Goal: Information Seeking & Learning: Learn about a topic

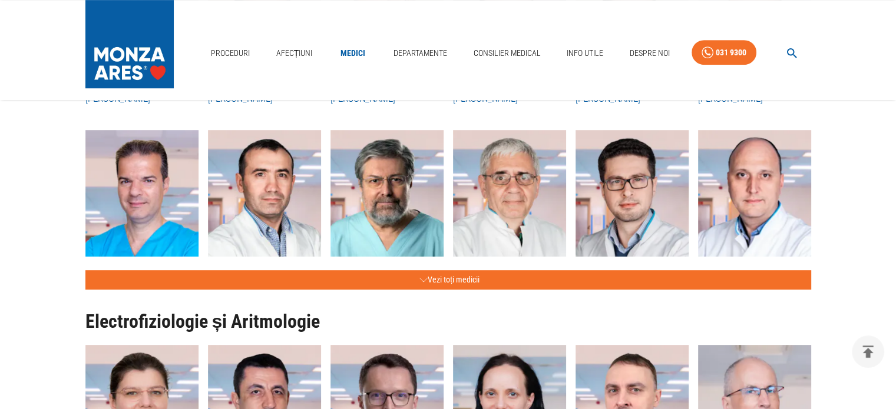
scroll to position [589, 0]
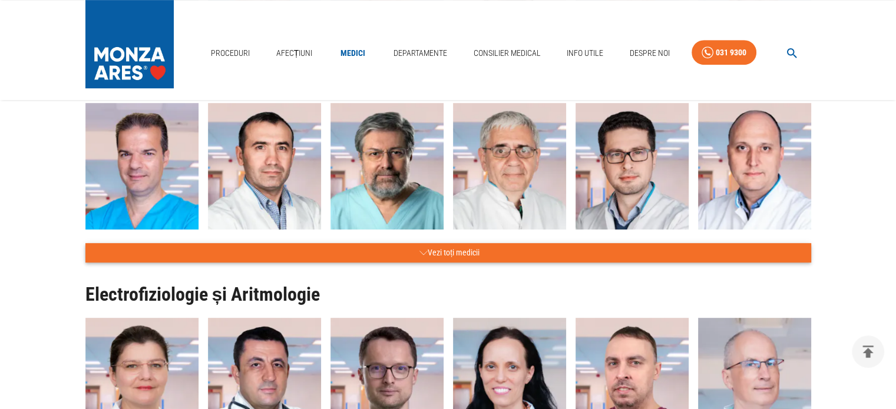
click at [429, 249] on button "Vezi toți medicii" at bounding box center [448, 252] width 726 height 19
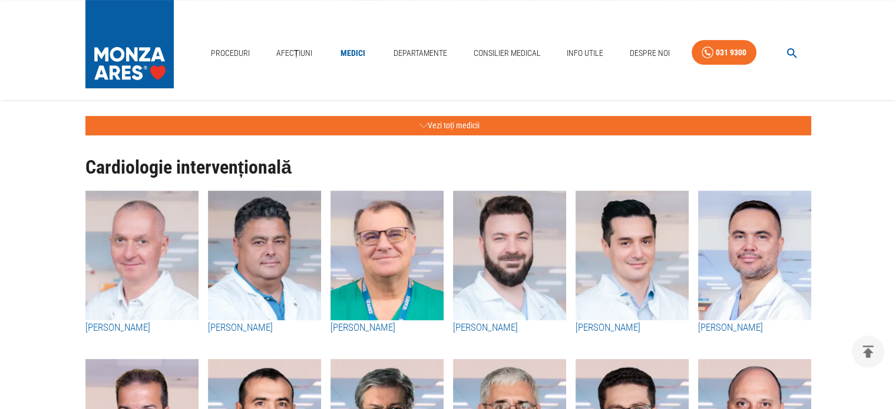
scroll to position [353, 0]
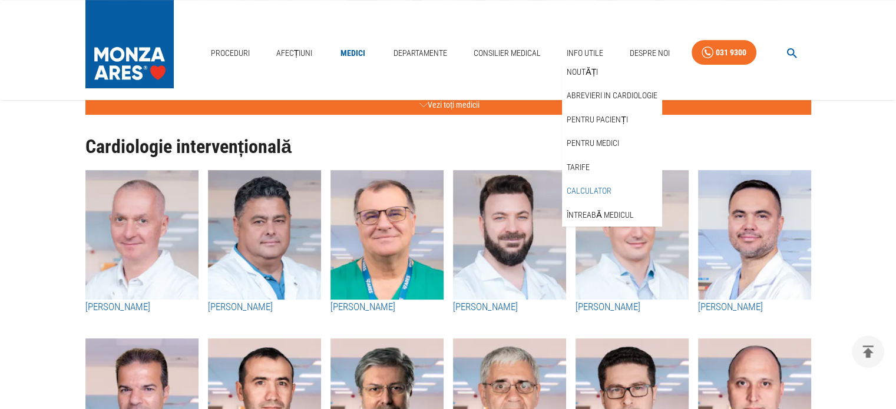
click at [606, 190] on link "Calculator" at bounding box center [588, 190] width 49 height 19
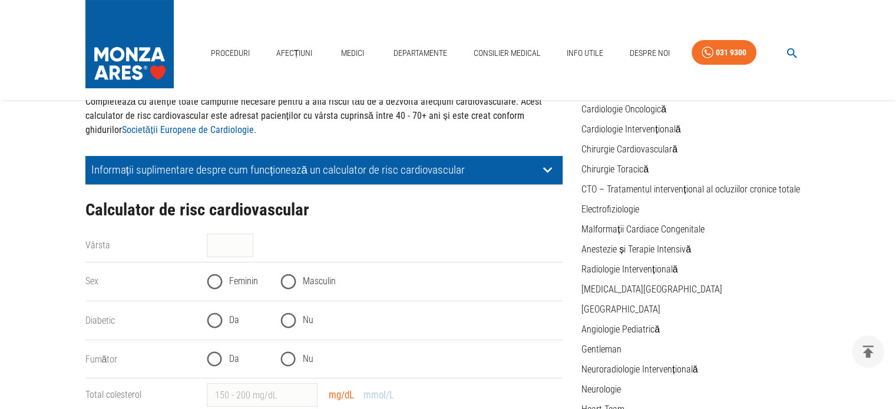
scroll to position [118, 0]
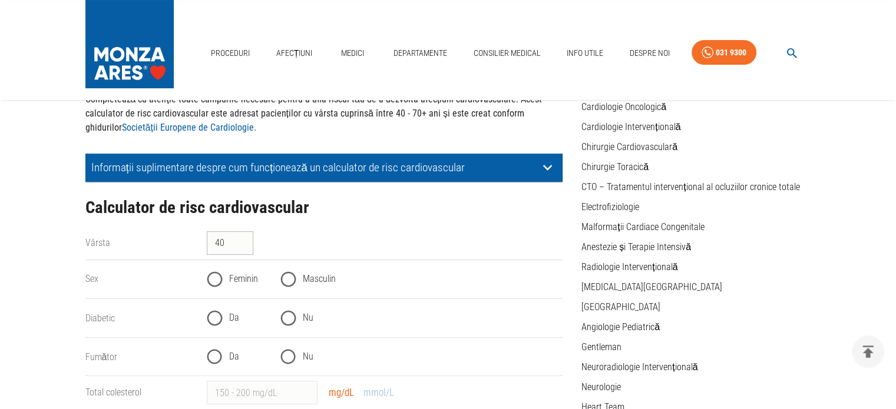
click at [245, 240] on input "40" at bounding box center [230, 243] width 47 height 24
click at [245, 240] on input "41" at bounding box center [230, 243] width 47 height 24
click at [245, 241] on input "42" at bounding box center [230, 243] width 47 height 24
click at [245, 241] on input "43" at bounding box center [230, 243] width 47 height 24
click at [245, 241] on input "44" at bounding box center [230, 243] width 47 height 24
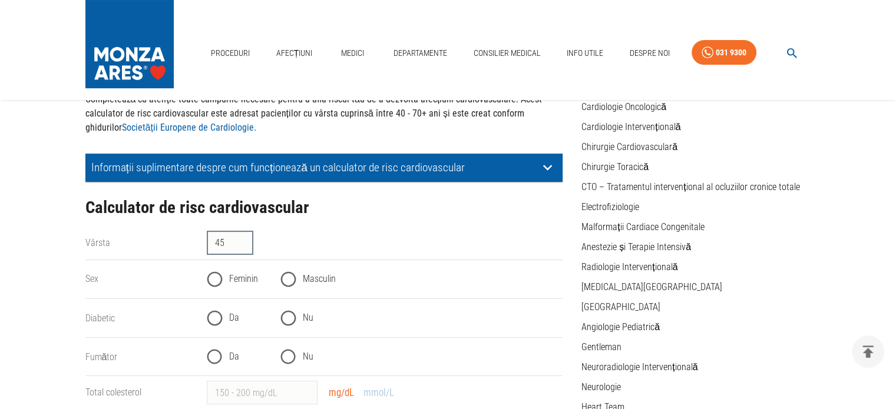
click at [245, 241] on input "45" at bounding box center [230, 243] width 47 height 24
click at [245, 241] on input "46" at bounding box center [230, 243] width 47 height 24
click at [245, 241] on input "47" at bounding box center [230, 243] width 47 height 24
click at [245, 241] on input "48" at bounding box center [230, 243] width 47 height 24
click at [245, 241] on input "49" at bounding box center [230, 243] width 47 height 24
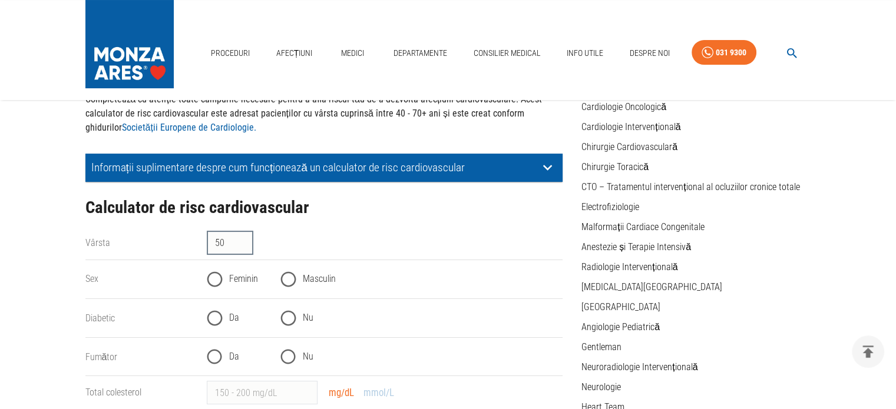
click at [245, 241] on input "50" at bounding box center [230, 243] width 47 height 24
click at [245, 241] on input "51" at bounding box center [230, 243] width 47 height 24
click at [245, 241] on input "52" at bounding box center [230, 243] width 47 height 24
click at [245, 241] on input "53" at bounding box center [230, 243] width 47 height 24
click at [245, 241] on input "54" at bounding box center [230, 243] width 47 height 24
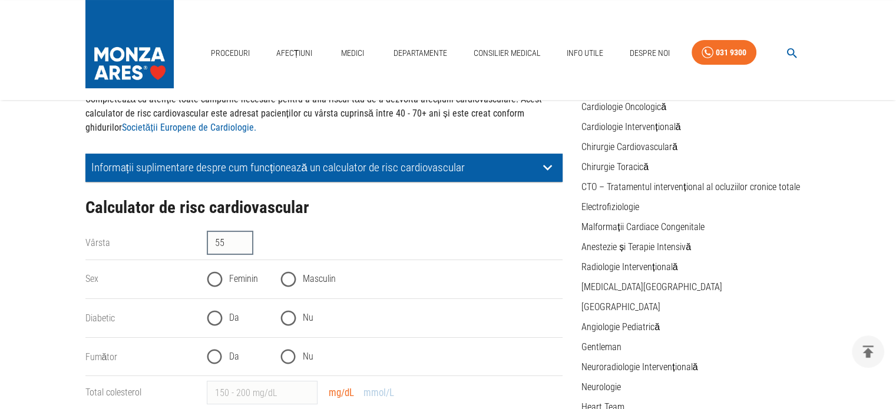
click at [245, 241] on input "55" at bounding box center [230, 243] width 47 height 24
click at [245, 241] on input "56" at bounding box center [230, 243] width 47 height 24
click at [245, 241] on input "57" at bounding box center [230, 243] width 47 height 24
type input "58"
click at [245, 241] on input "58" at bounding box center [230, 243] width 47 height 24
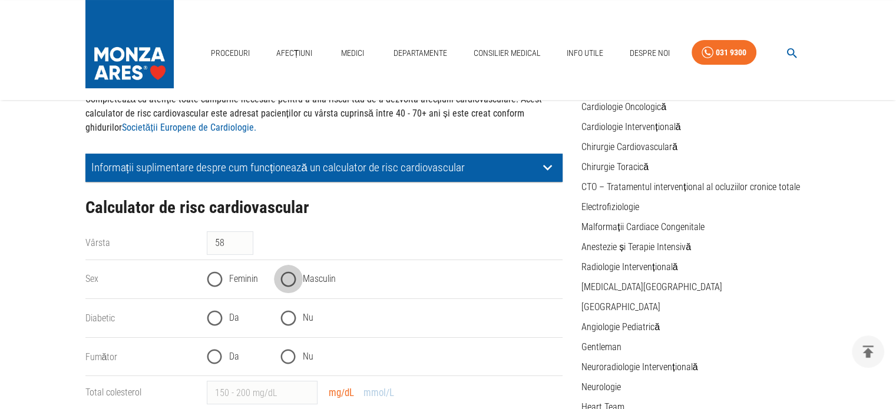
click at [286, 279] on input "Masculin" at bounding box center [288, 279] width 29 height 29
radio input "true"
click at [287, 319] on input "Nu" at bounding box center [288, 318] width 29 height 29
radio input "true"
click at [282, 359] on input "Nu" at bounding box center [288, 357] width 29 height 29
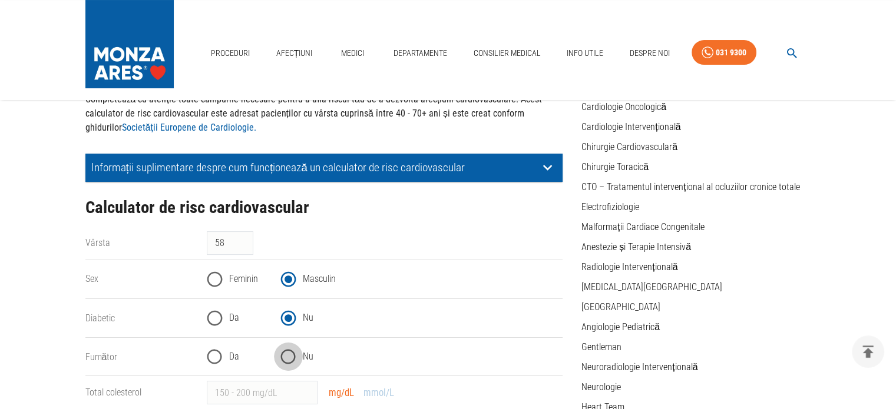
radio input "true"
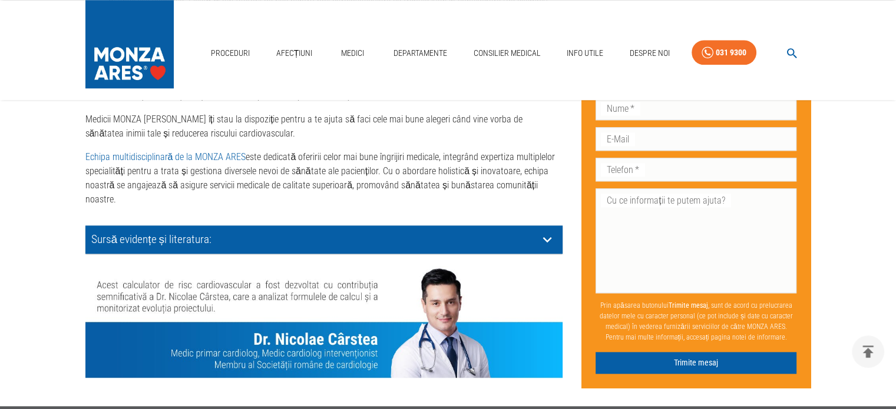
scroll to position [1156, 0]
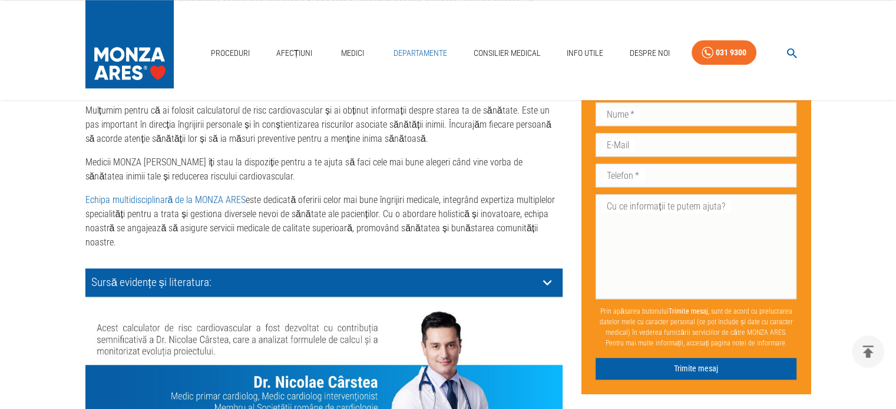
click at [424, 57] on link "Departamente" at bounding box center [420, 53] width 63 height 24
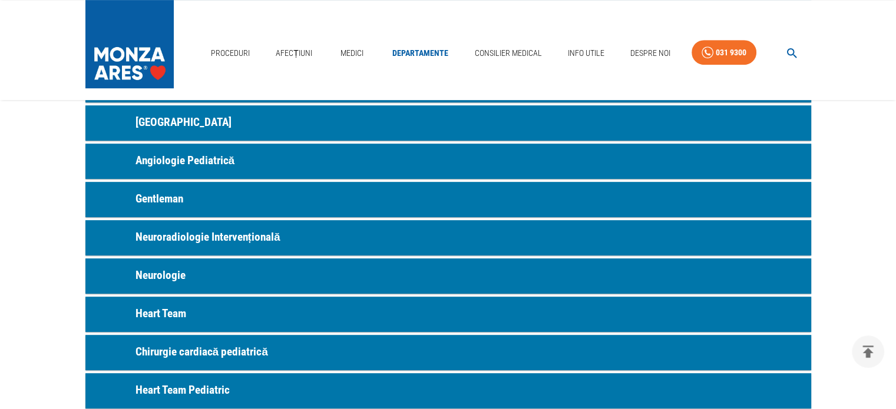
scroll to position [530, 0]
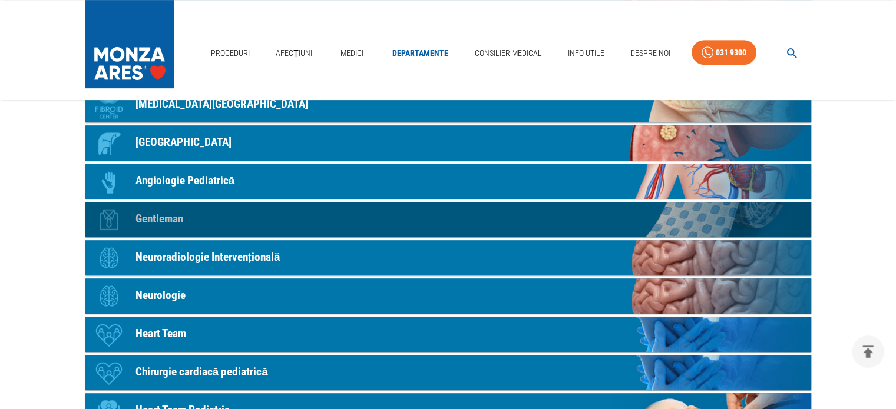
click at [174, 223] on p "Gentleman" at bounding box center [159, 219] width 48 height 17
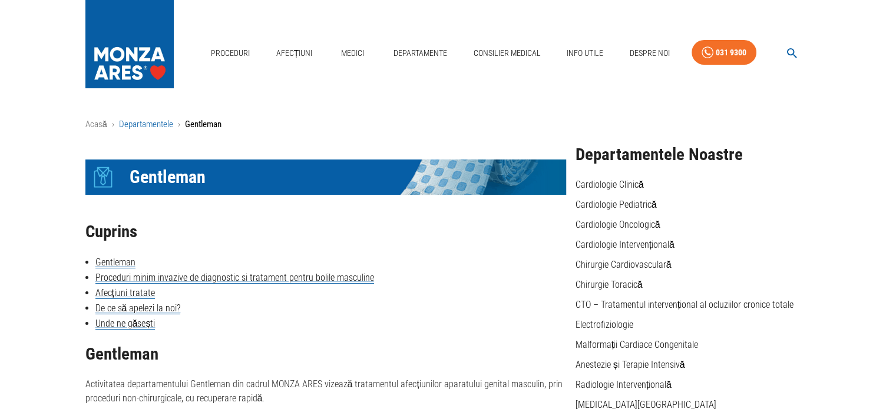
click at [145, 123] on link "Departamentele" at bounding box center [146, 124] width 54 height 11
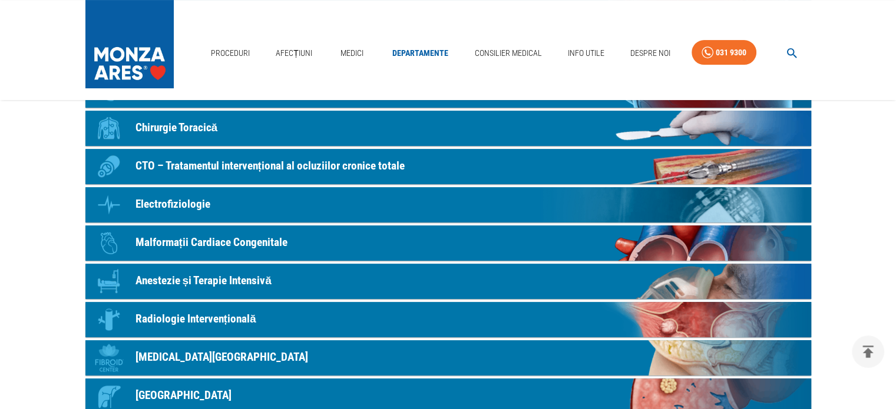
scroll to position [294, 0]
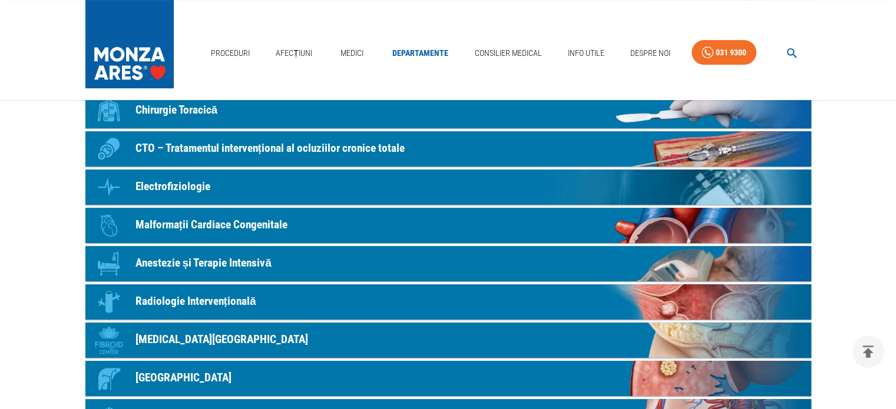
click at [203, 302] on p "Radiologie Intervențională" at bounding box center [195, 301] width 121 height 17
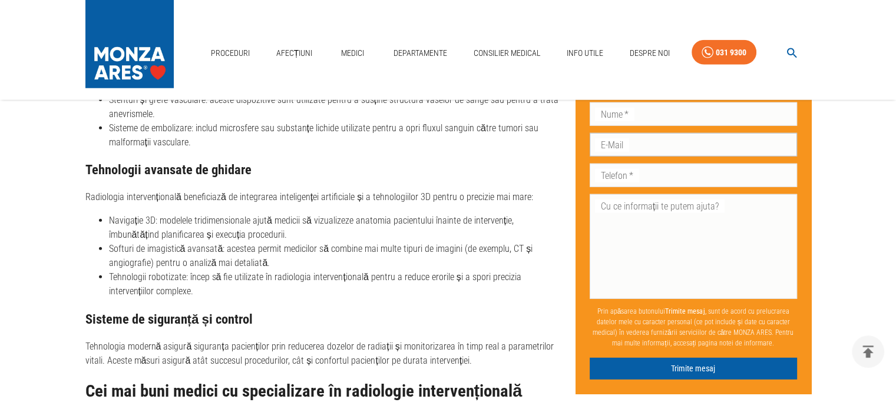
scroll to position [2886, 0]
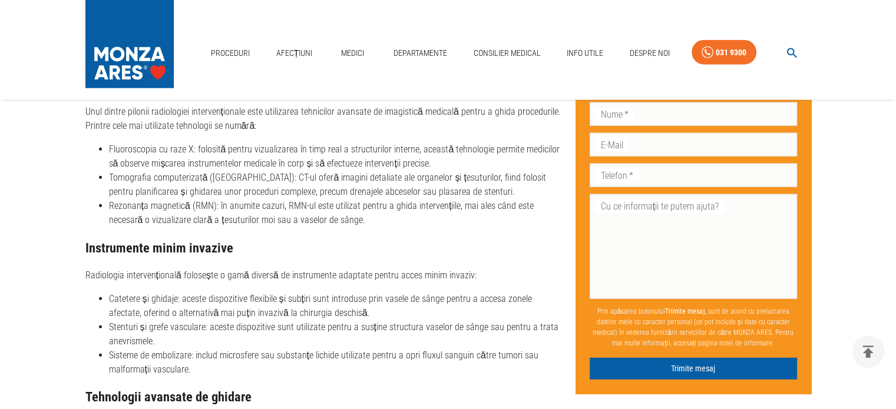
scroll to position [294, 0]
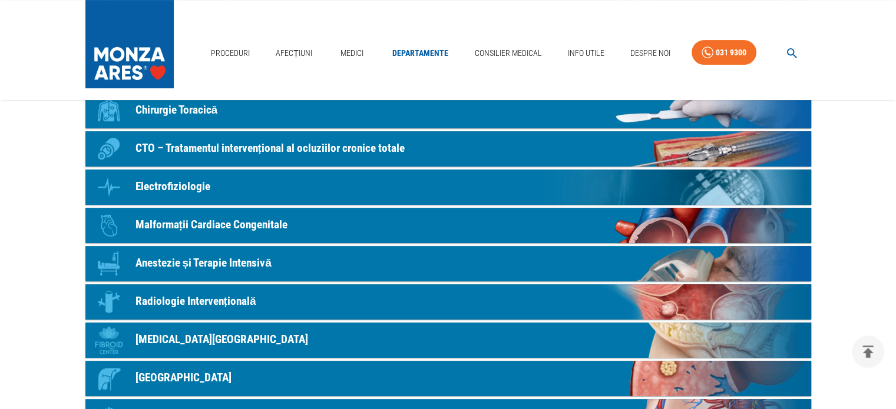
click at [358, 147] on p "CTO – Tratamentul intervențional al ocluziilor cronice totale" at bounding box center [269, 148] width 269 height 17
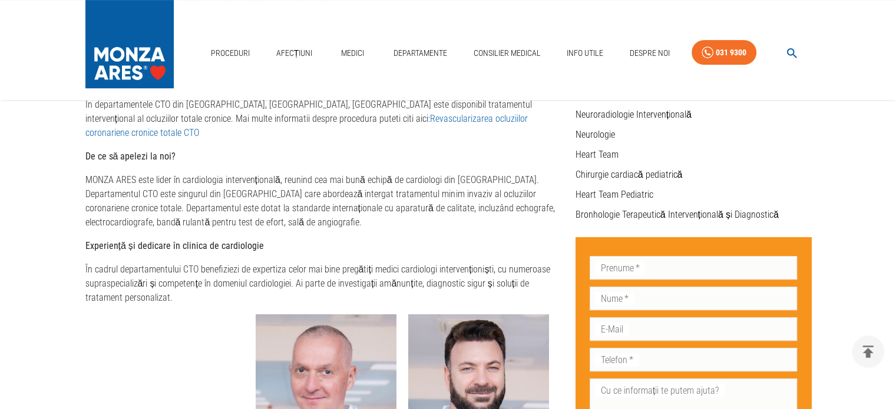
scroll to position [294, 0]
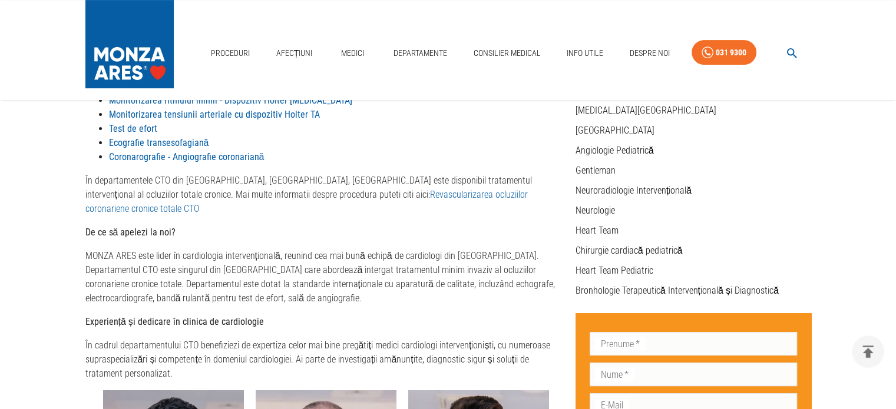
click at [378, 189] on link "Revascularizarea ocluziilor coronariene cronice totale CTO" at bounding box center [306, 201] width 442 height 25
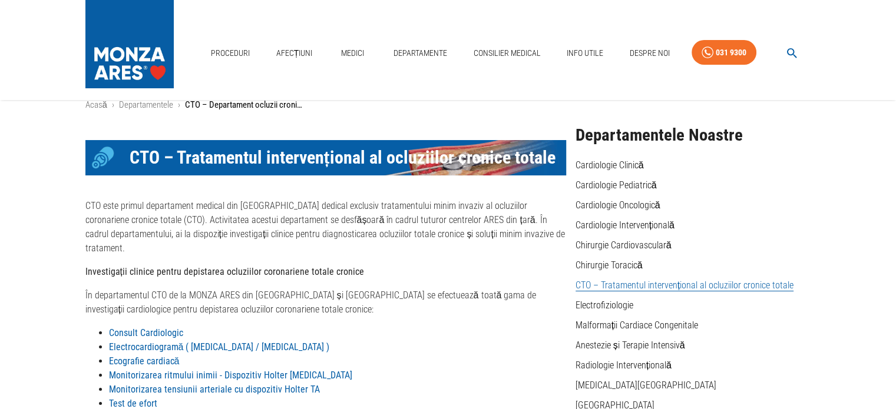
scroll to position [0, 0]
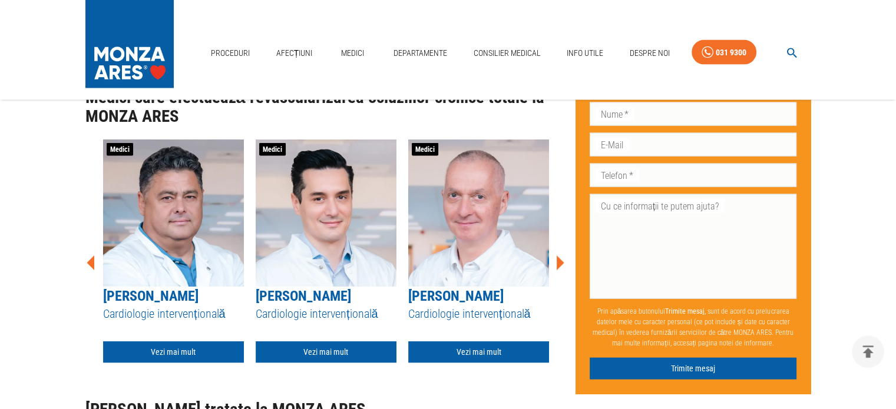
scroll to position [2297, 0]
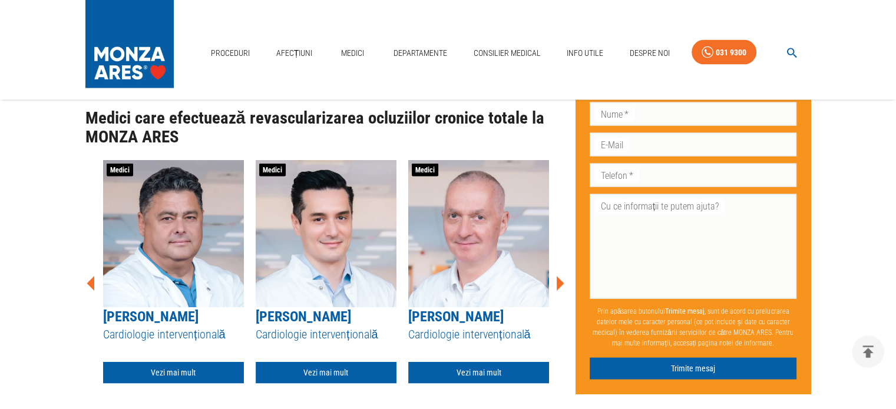
click at [565, 266] on icon at bounding box center [559, 283] width 35 height 35
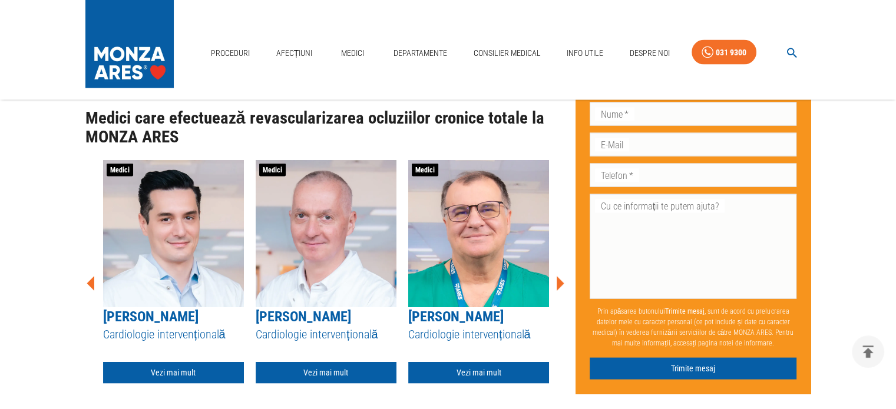
click at [565, 266] on icon at bounding box center [559, 283] width 35 height 35
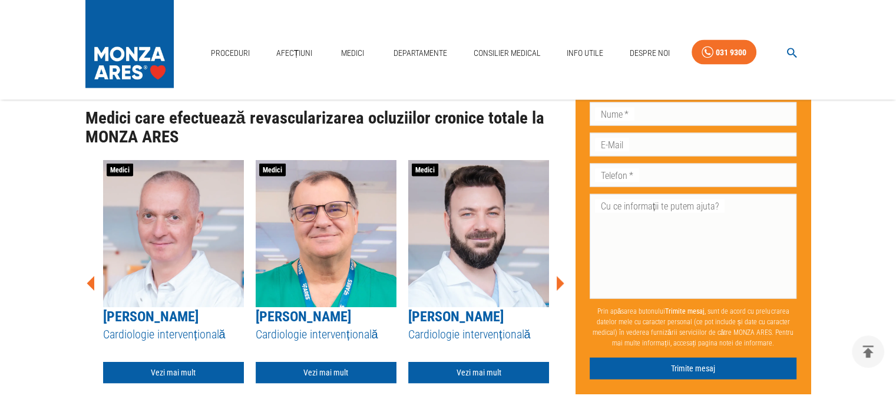
click at [564, 266] on icon at bounding box center [559, 283] width 35 height 35
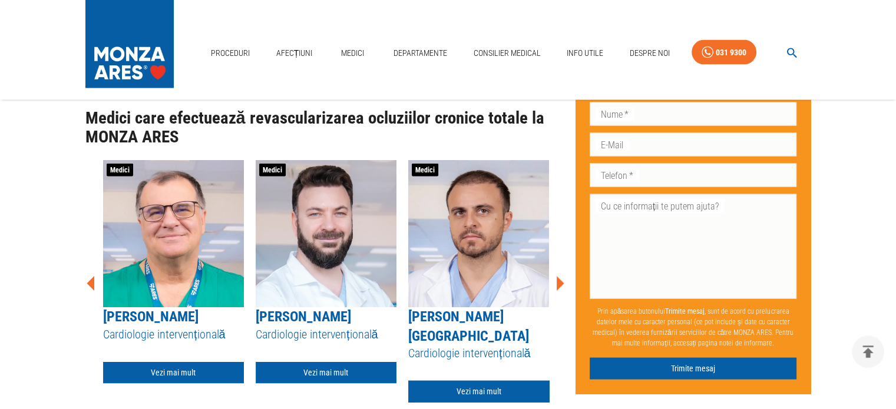
click at [564, 266] on icon at bounding box center [559, 283] width 35 height 35
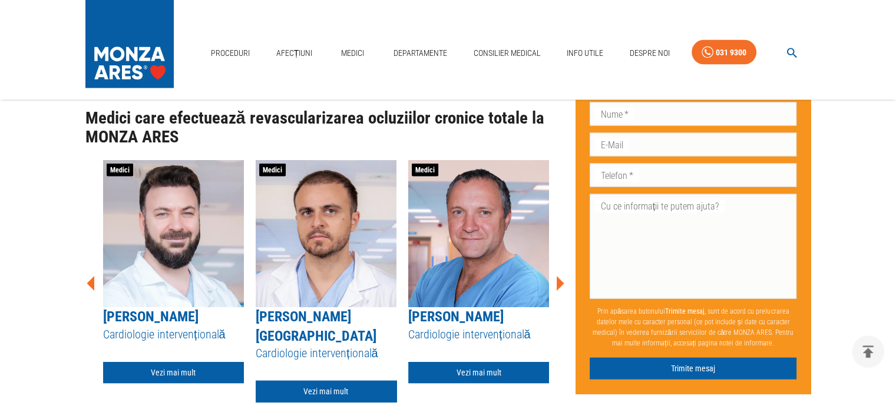
click at [564, 266] on icon at bounding box center [559, 283] width 35 height 35
click at [561, 276] on icon at bounding box center [561, 283] width 8 height 15
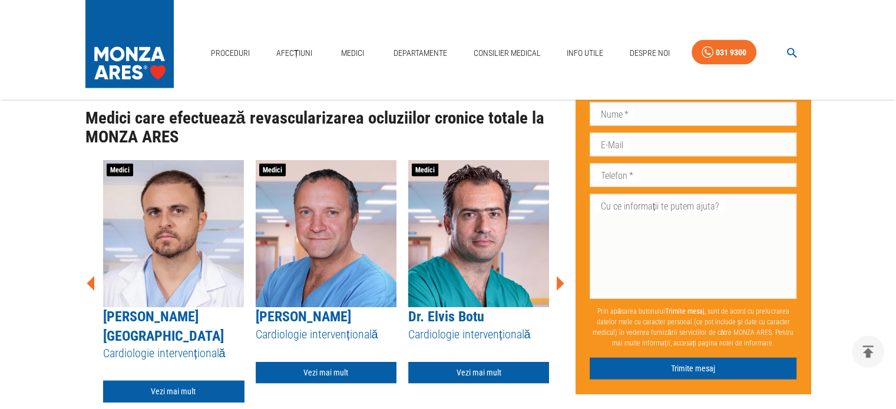
click at [561, 276] on icon at bounding box center [561, 283] width 8 height 15
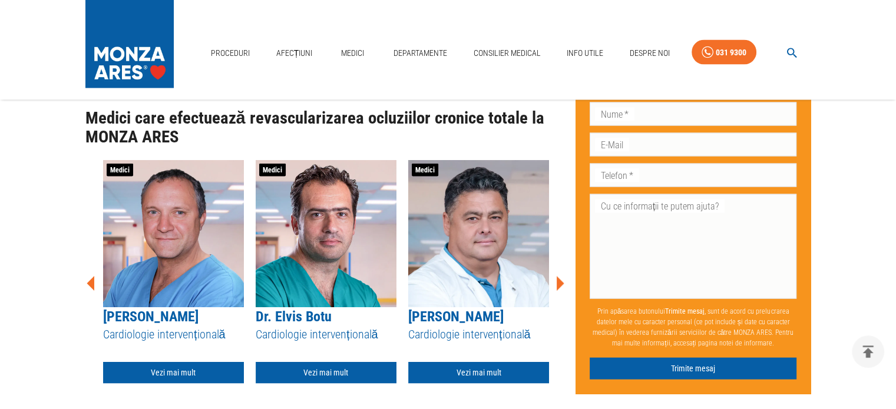
click at [561, 276] on icon at bounding box center [561, 283] width 8 height 15
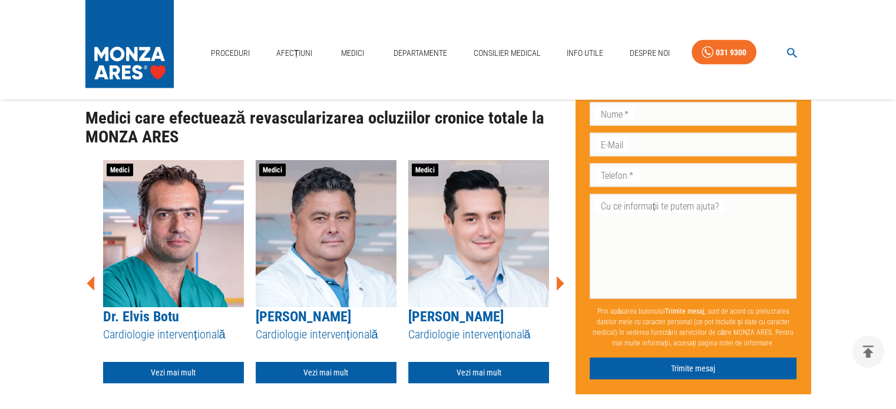
click at [561, 276] on icon at bounding box center [561, 283] width 8 height 15
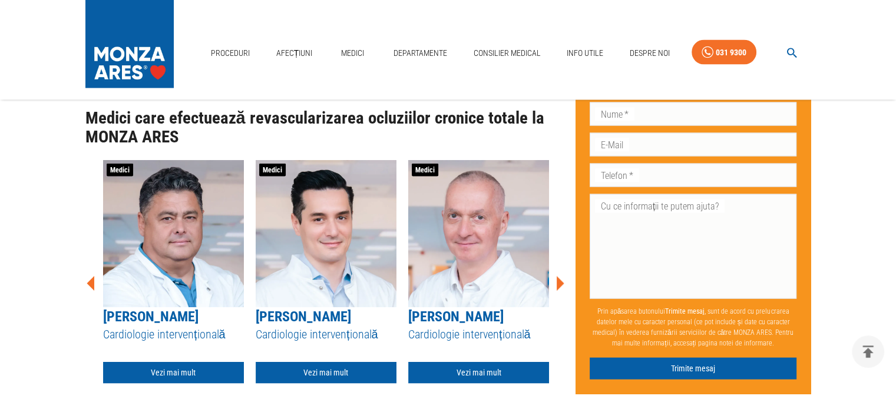
click at [561, 276] on icon at bounding box center [561, 283] width 8 height 15
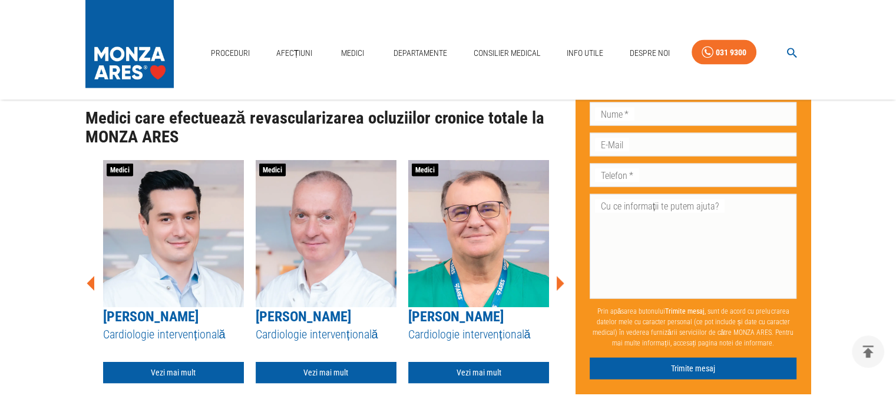
click at [561, 276] on icon at bounding box center [561, 283] width 8 height 15
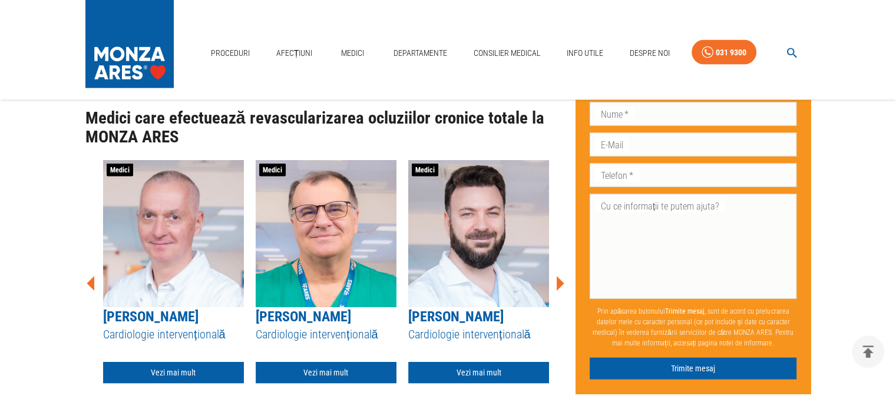
click at [561, 276] on icon at bounding box center [561, 283] width 8 height 15
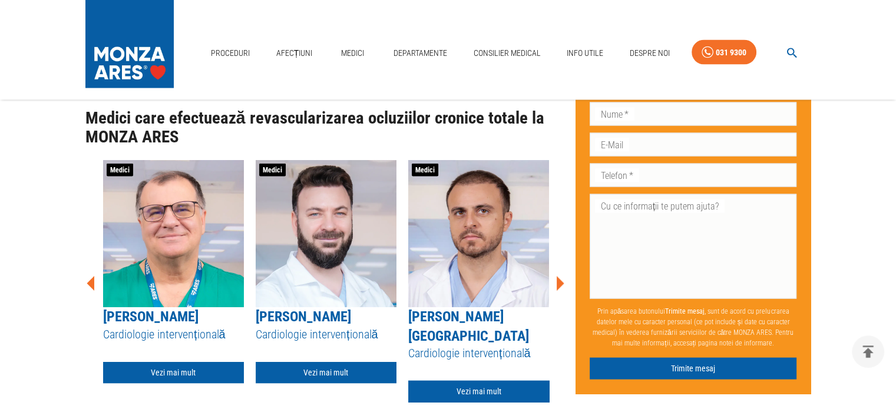
click at [561, 276] on icon at bounding box center [561, 283] width 8 height 15
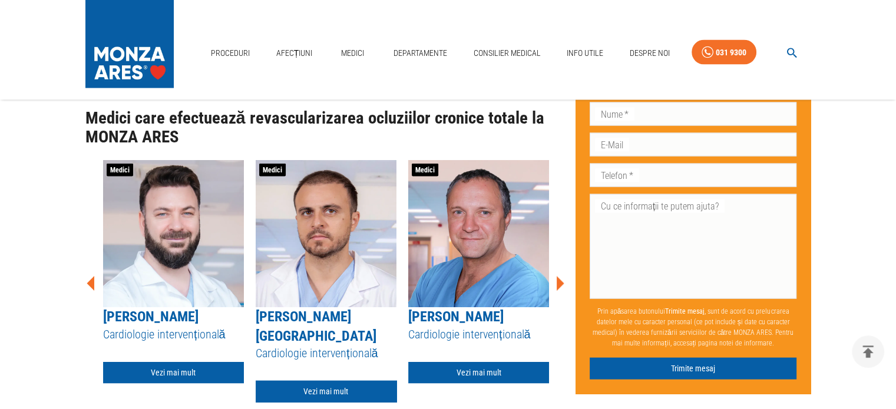
click at [561, 276] on icon at bounding box center [561, 283] width 8 height 15
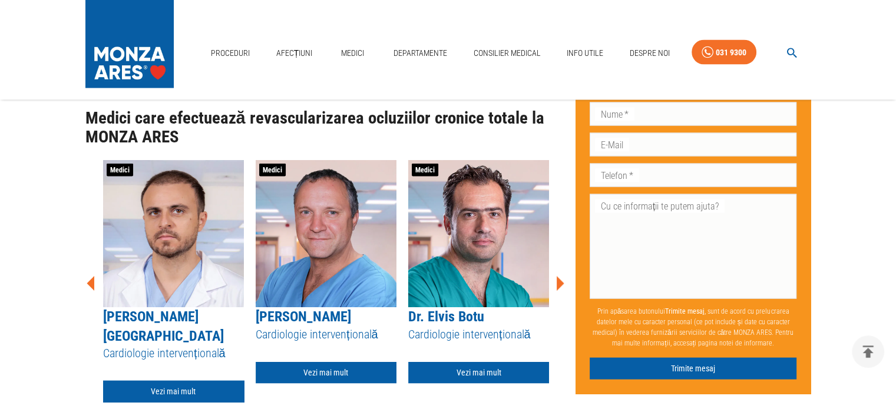
click at [561, 276] on icon at bounding box center [561, 283] width 8 height 15
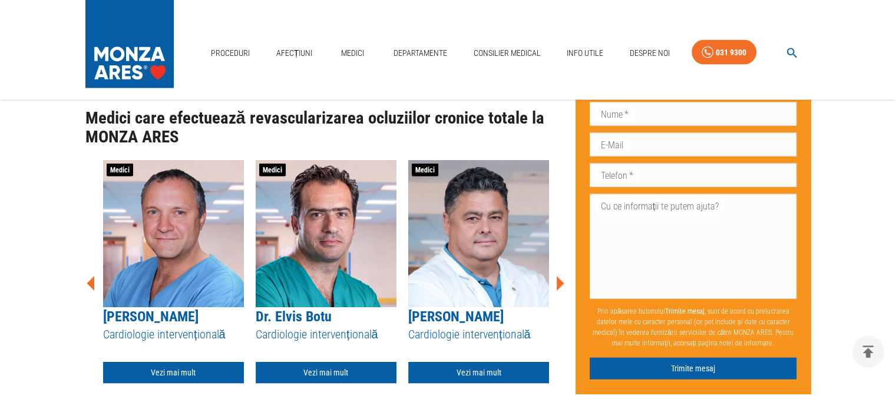
click at [561, 276] on icon at bounding box center [561, 283] width 8 height 15
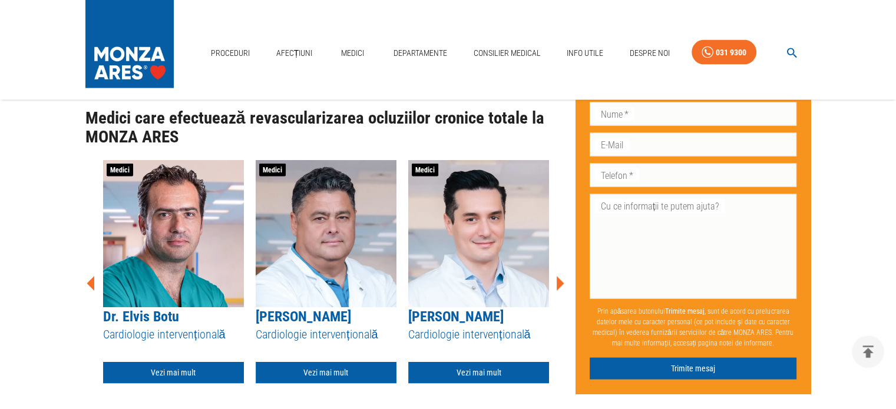
click at [561, 276] on icon at bounding box center [561, 283] width 8 height 15
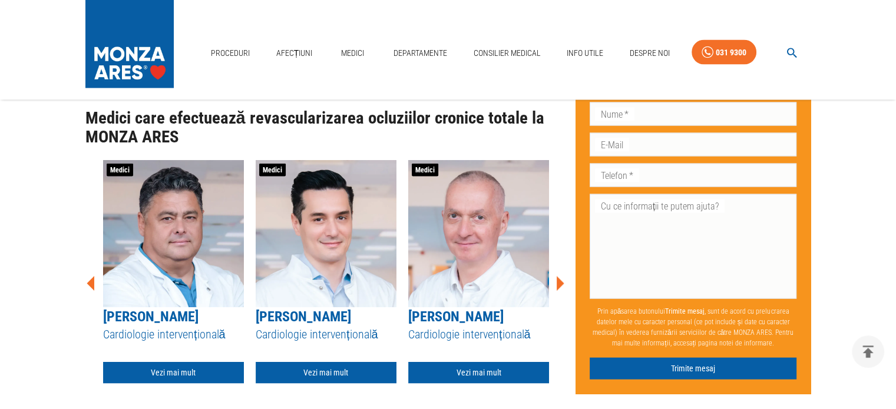
click at [561, 276] on icon at bounding box center [561, 283] width 8 height 15
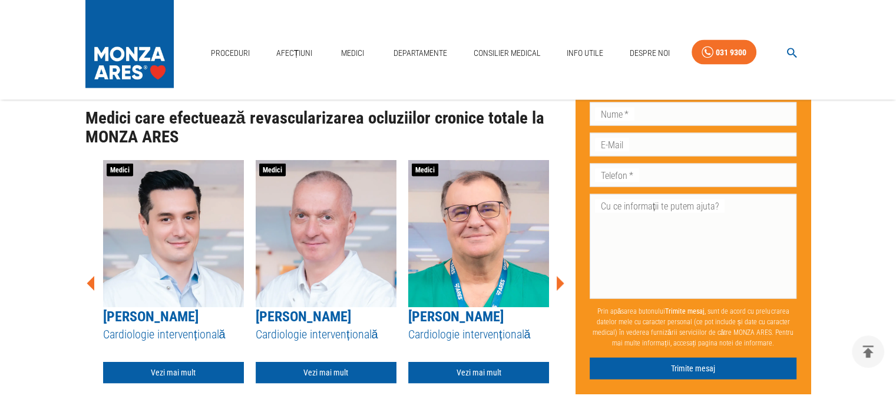
click at [561, 276] on icon at bounding box center [561, 283] width 8 height 15
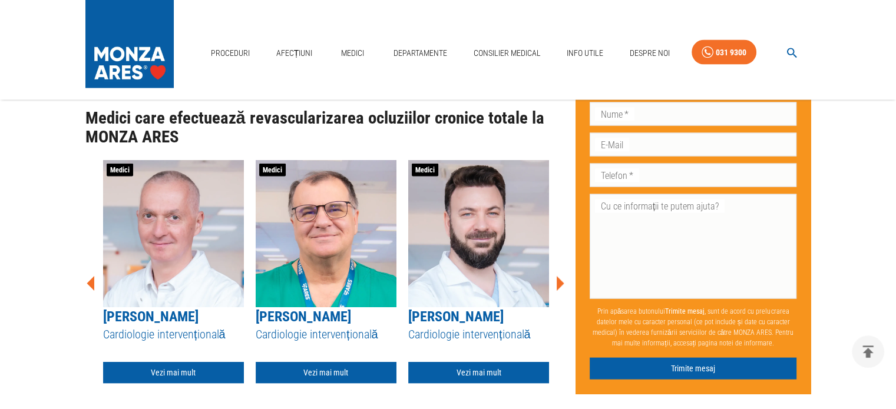
click at [560, 276] on icon at bounding box center [561, 283] width 8 height 15
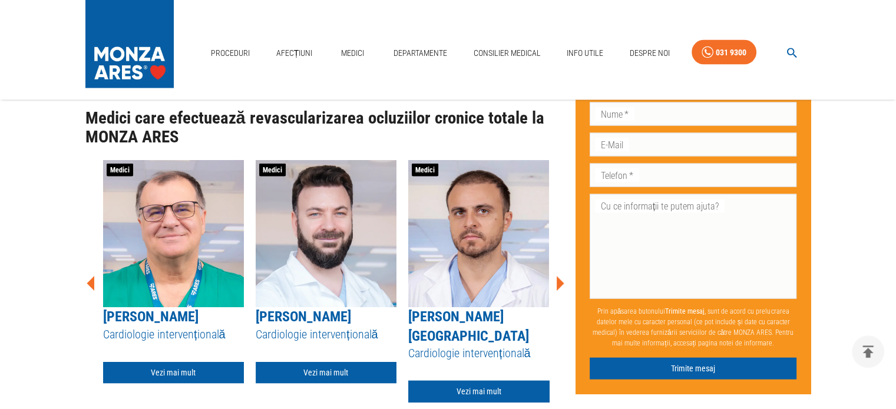
click at [560, 276] on icon at bounding box center [561, 283] width 8 height 15
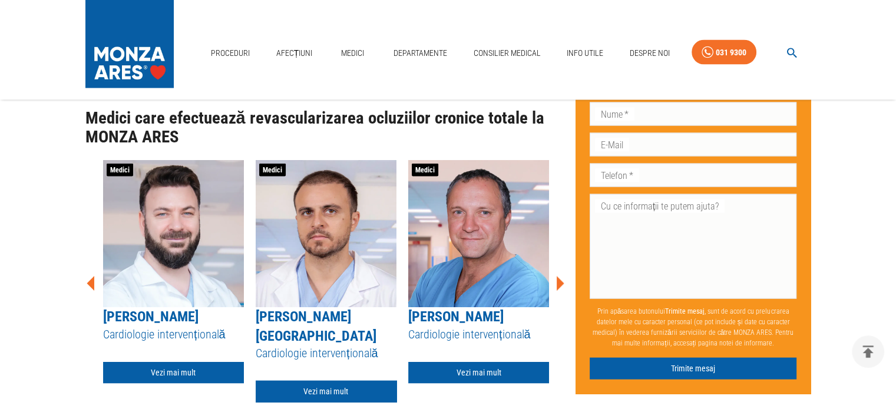
click at [560, 276] on icon at bounding box center [561, 283] width 8 height 15
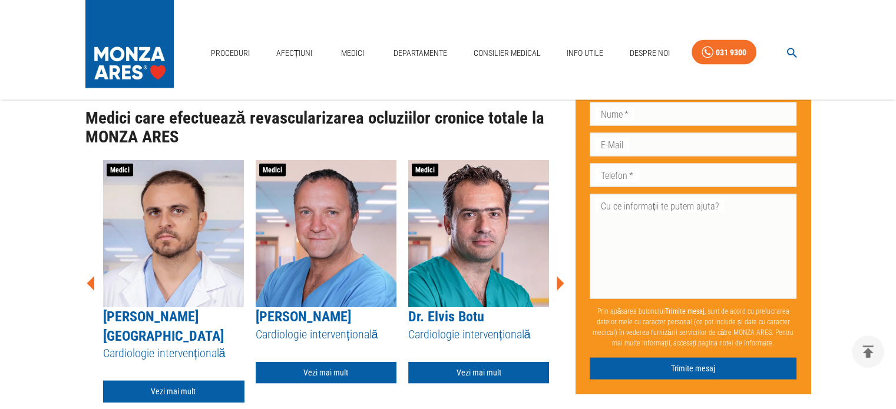
click at [560, 276] on icon at bounding box center [561, 283] width 8 height 15
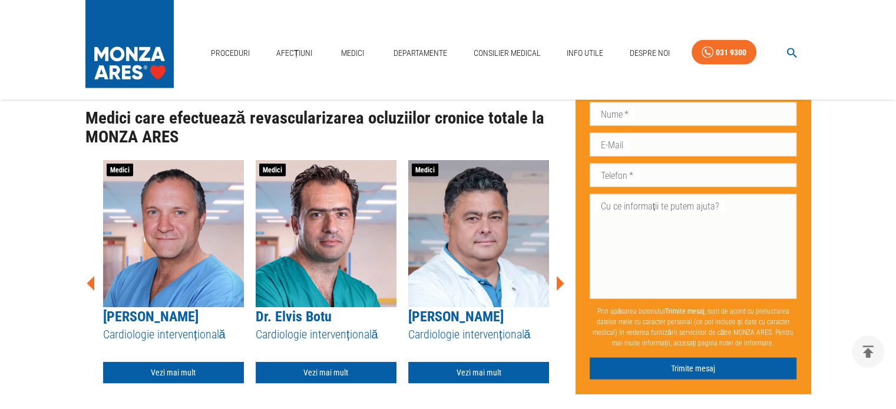
click at [561, 276] on icon at bounding box center [561, 283] width 8 height 15
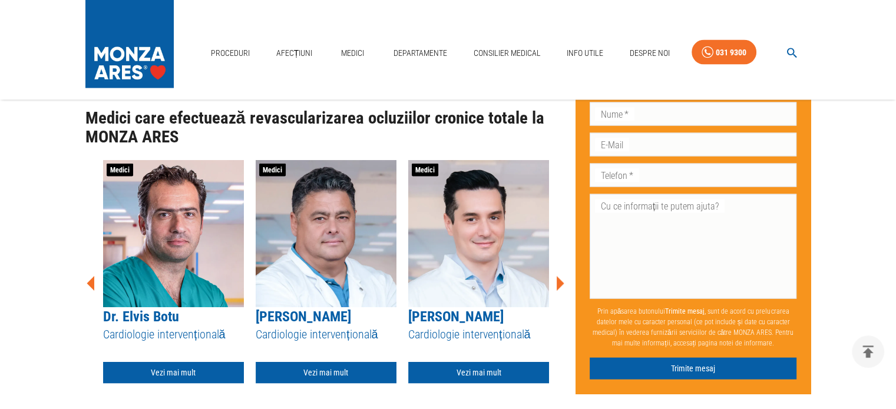
click at [561, 276] on icon at bounding box center [561, 283] width 8 height 15
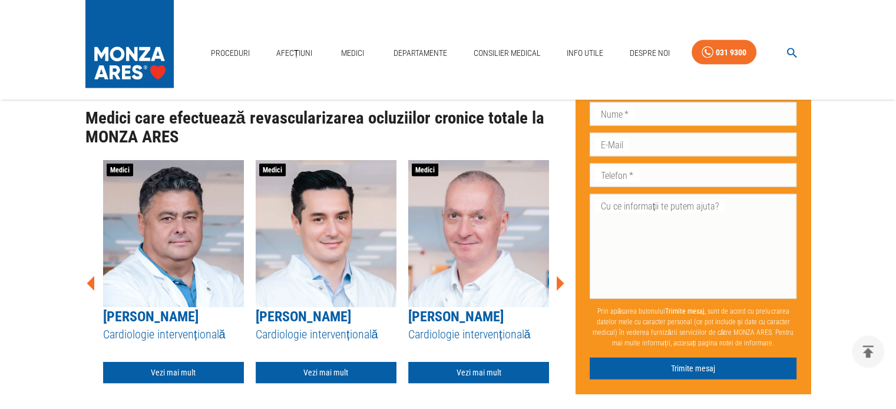
click at [561, 276] on icon at bounding box center [561, 283] width 8 height 15
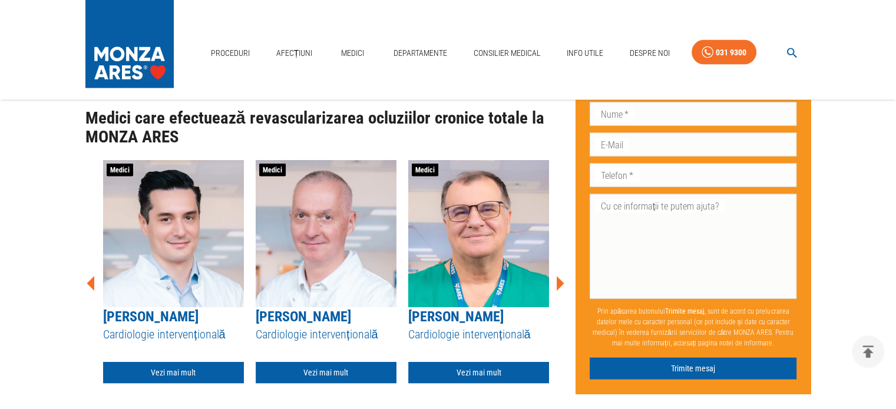
click at [561, 276] on icon at bounding box center [561, 283] width 8 height 15
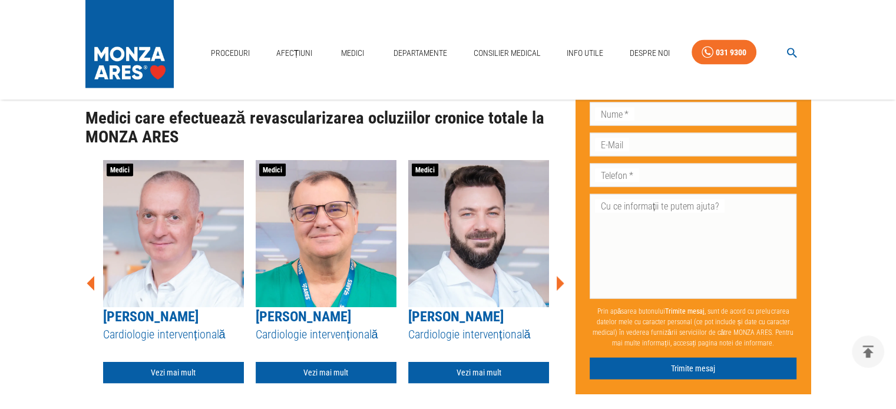
click at [561, 276] on icon at bounding box center [561, 283] width 8 height 15
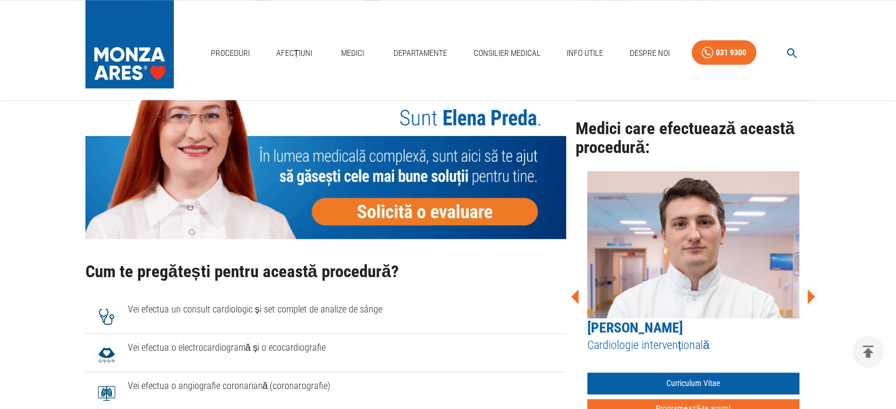
scroll to position [999, 0]
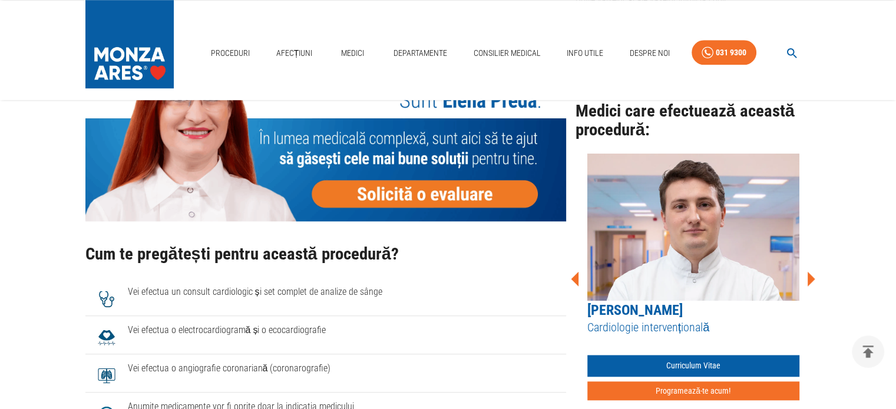
click at [812, 282] on icon at bounding box center [810, 279] width 35 height 35
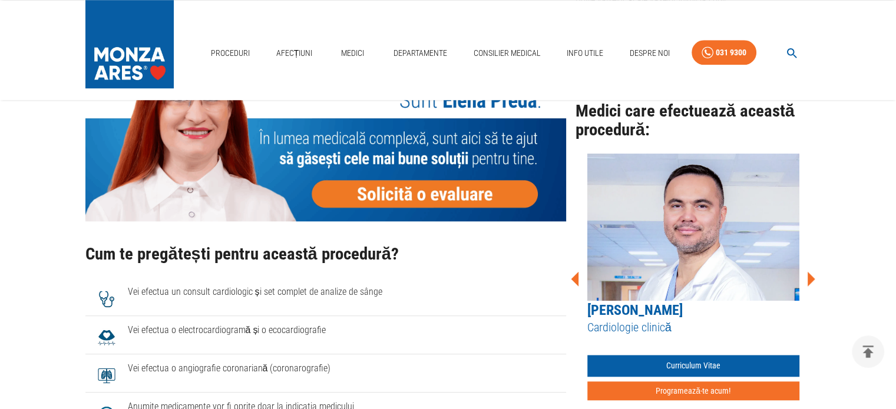
click at [812, 282] on icon at bounding box center [810, 279] width 35 height 35
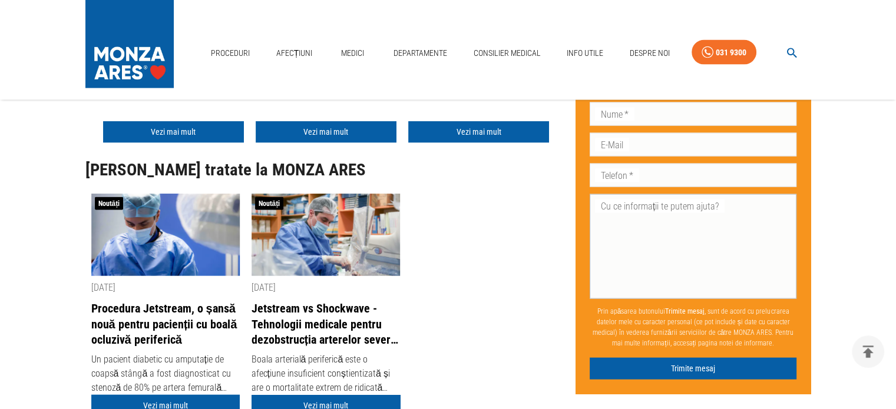
scroll to position [2415, 0]
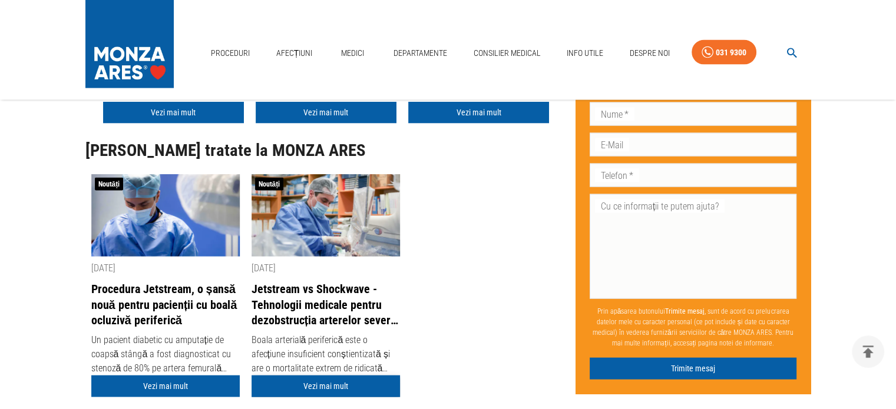
click at [347, 376] on link "Vezi mai mult" at bounding box center [325, 387] width 148 height 22
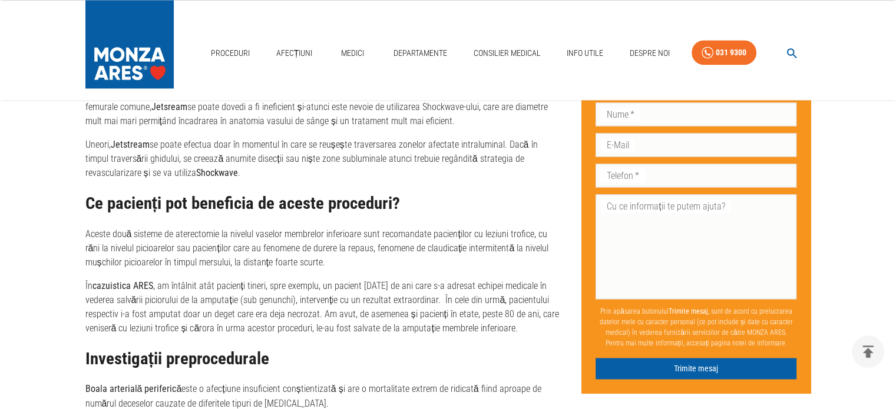
scroll to position [1885, 0]
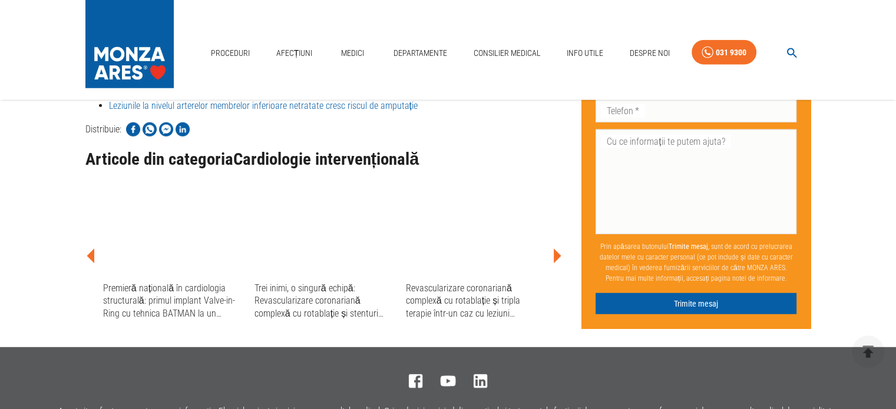
scroll to position [3178, 0]
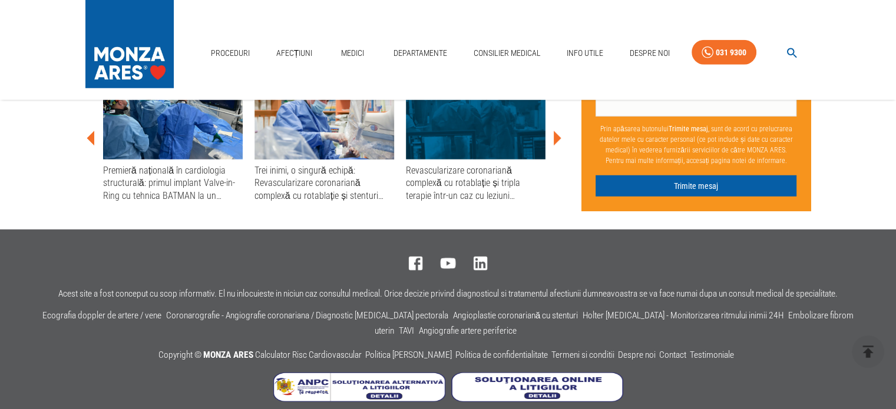
click at [557, 141] on icon at bounding box center [558, 138] width 8 height 15
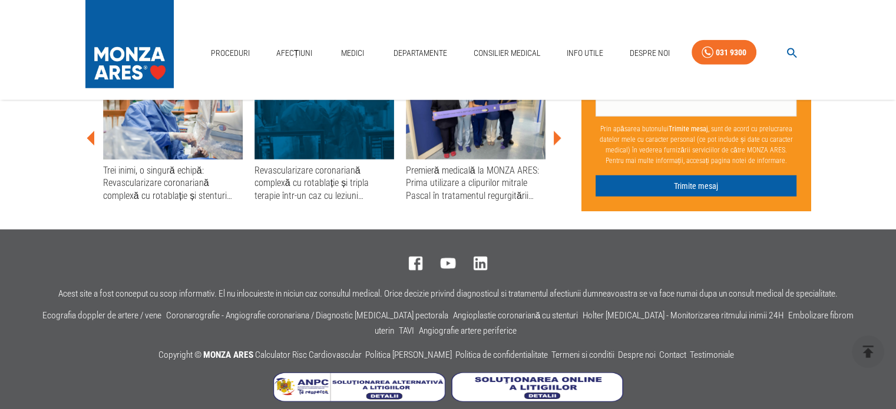
click at [557, 141] on icon at bounding box center [558, 138] width 8 height 15
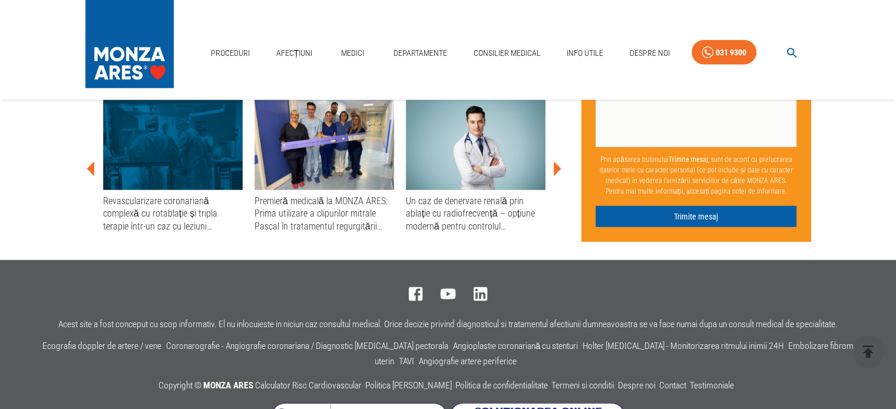
scroll to position [3119, 0]
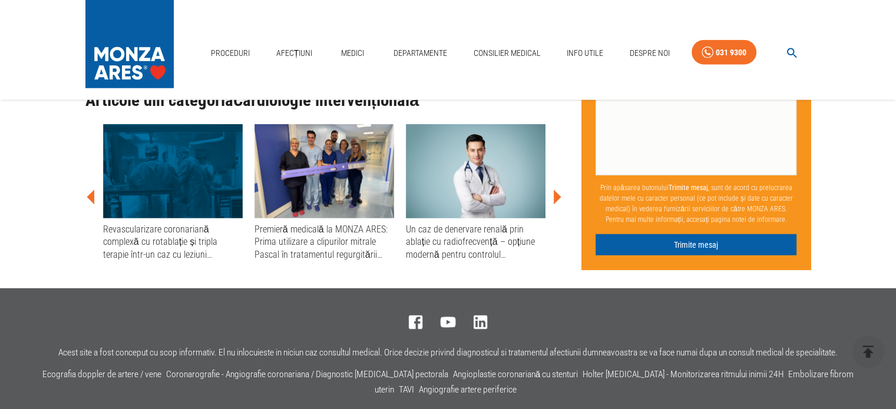
click at [556, 196] on icon at bounding box center [558, 197] width 8 height 15
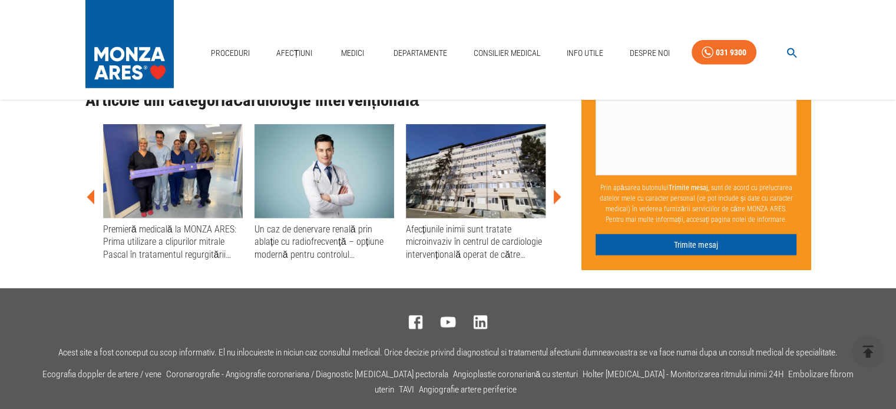
click at [558, 196] on icon at bounding box center [558, 197] width 8 height 15
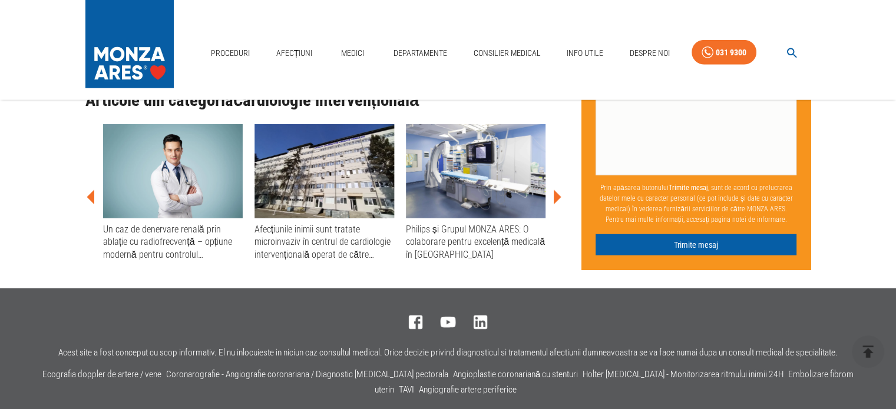
click at [558, 196] on icon at bounding box center [558, 197] width 8 height 15
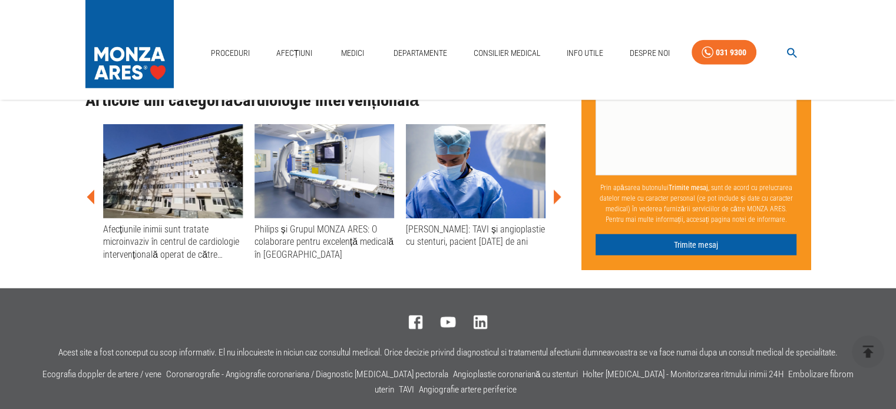
click at [558, 196] on icon at bounding box center [558, 197] width 8 height 15
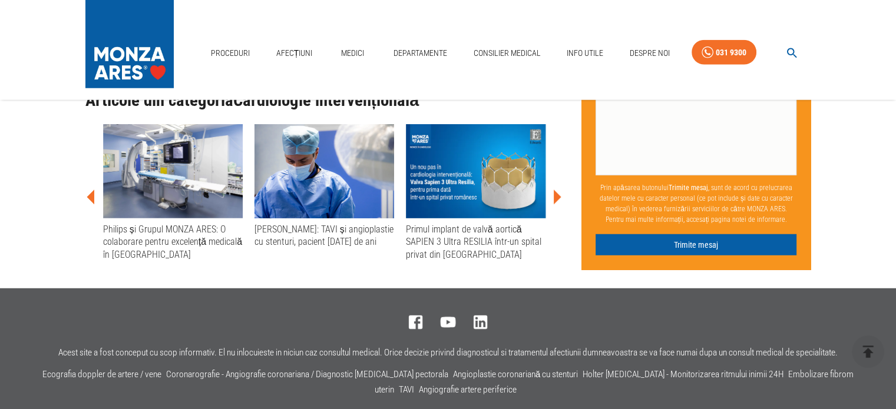
click at [558, 196] on icon at bounding box center [558, 197] width 8 height 15
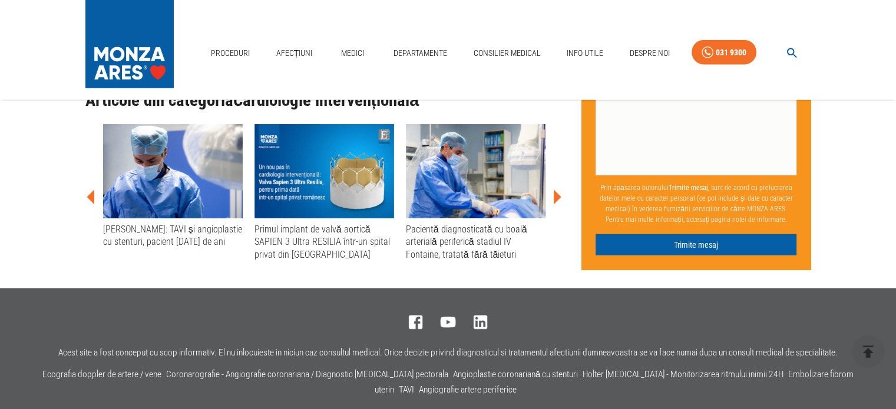
click at [558, 196] on icon at bounding box center [558, 197] width 8 height 15
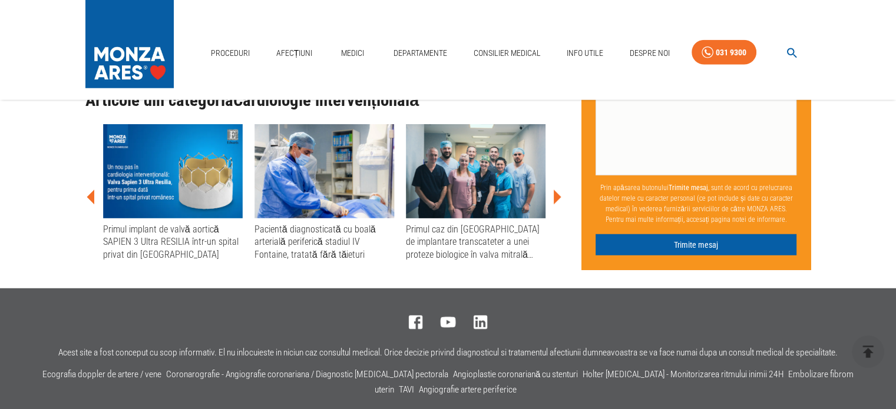
click at [553, 195] on icon at bounding box center [556, 197] width 35 height 35
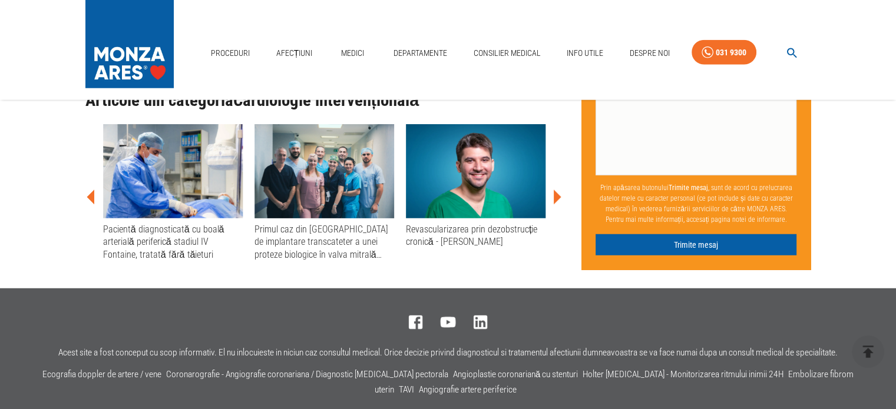
click at [553, 195] on icon at bounding box center [556, 197] width 35 height 35
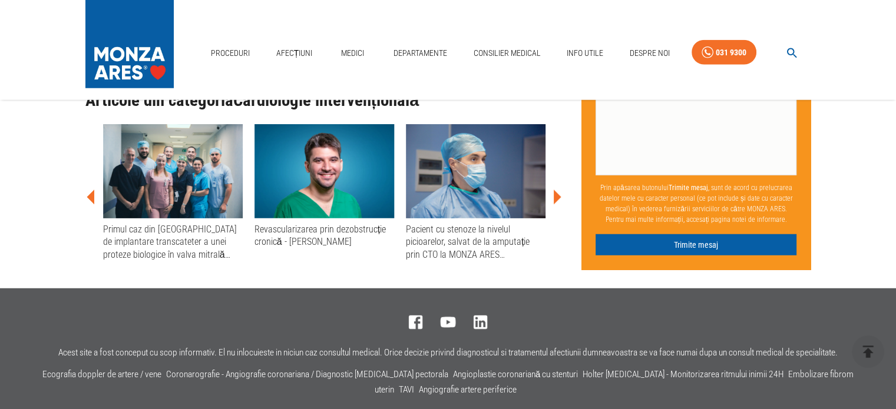
click at [554, 195] on icon at bounding box center [556, 197] width 35 height 35
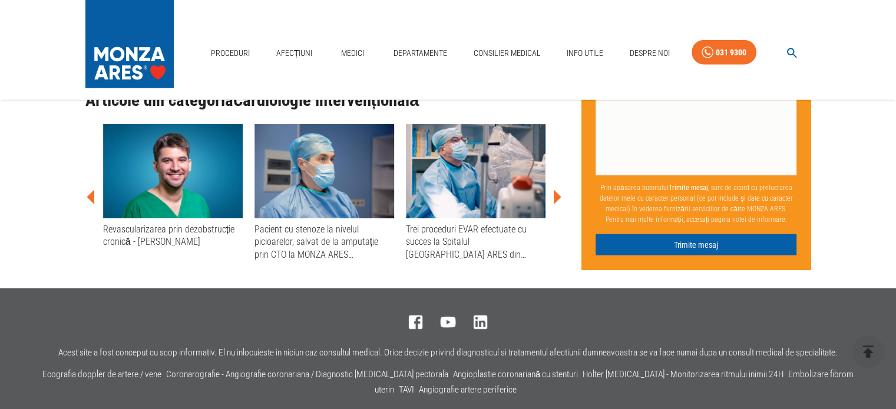
click at [554, 195] on icon at bounding box center [558, 197] width 8 height 15
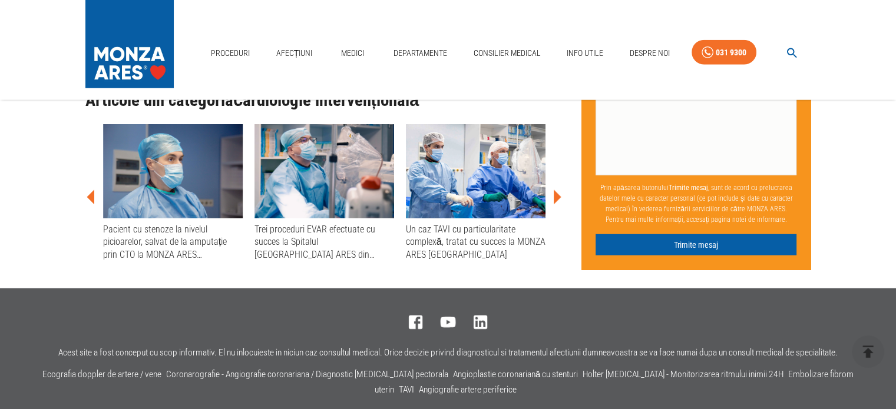
click at [554, 195] on icon at bounding box center [558, 197] width 8 height 15
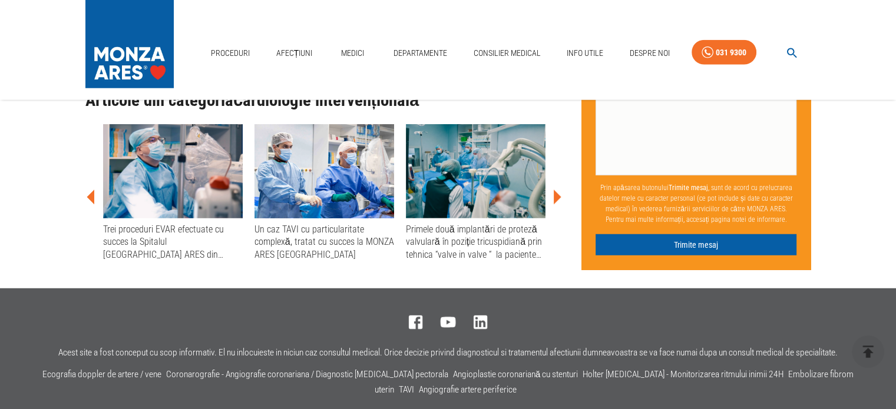
click at [554, 195] on icon at bounding box center [558, 197] width 8 height 15
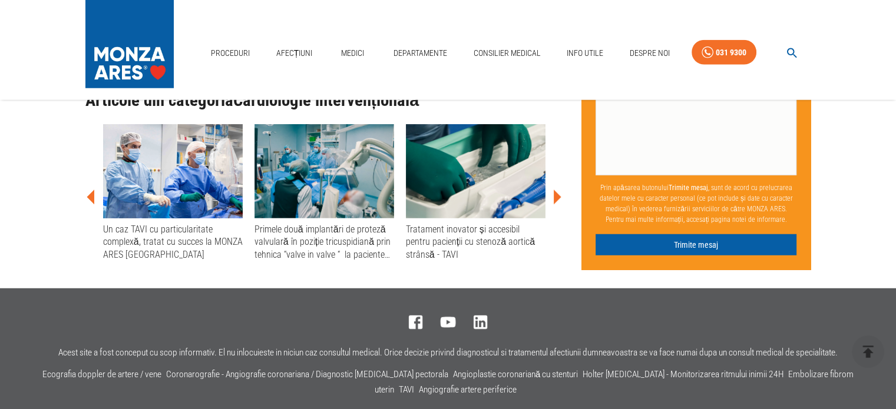
click at [554, 195] on icon at bounding box center [558, 197] width 8 height 15
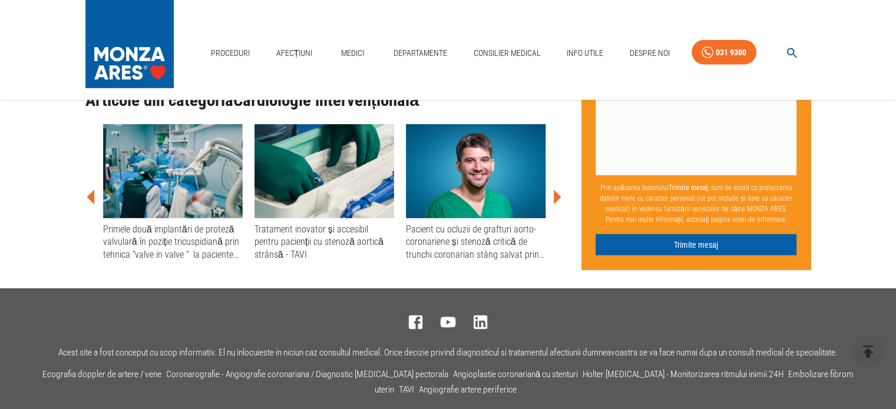
click at [554, 195] on icon at bounding box center [558, 197] width 8 height 15
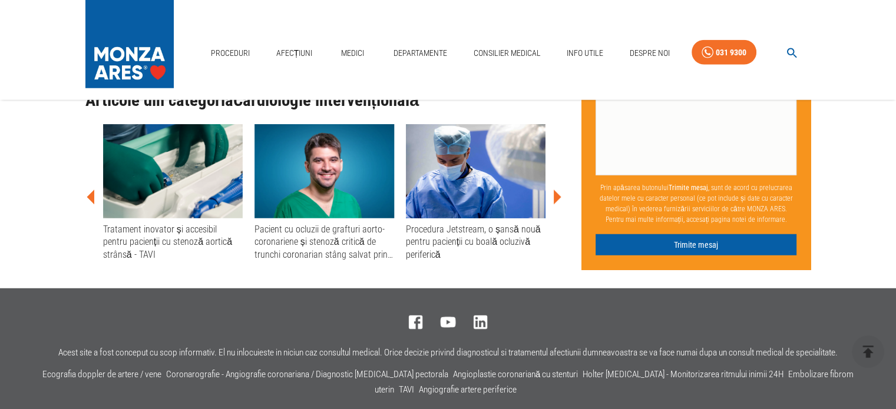
click at [554, 195] on icon at bounding box center [558, 197] width 8 height 15
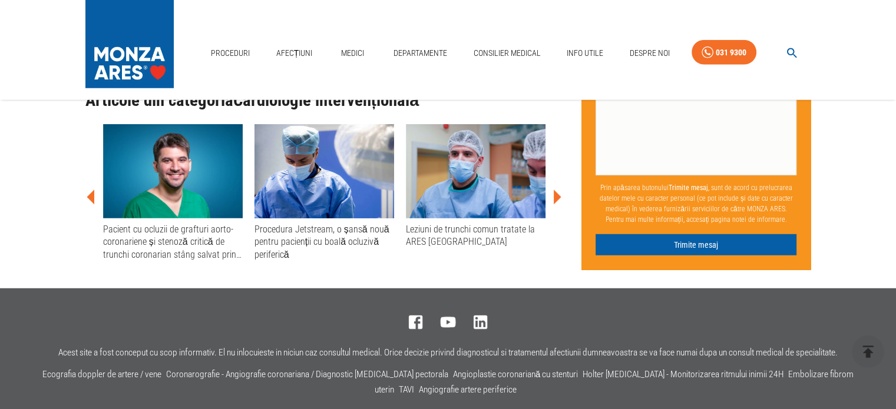
click at [554, 195] on icon at bounding box center [558, 197] width 8 height 15
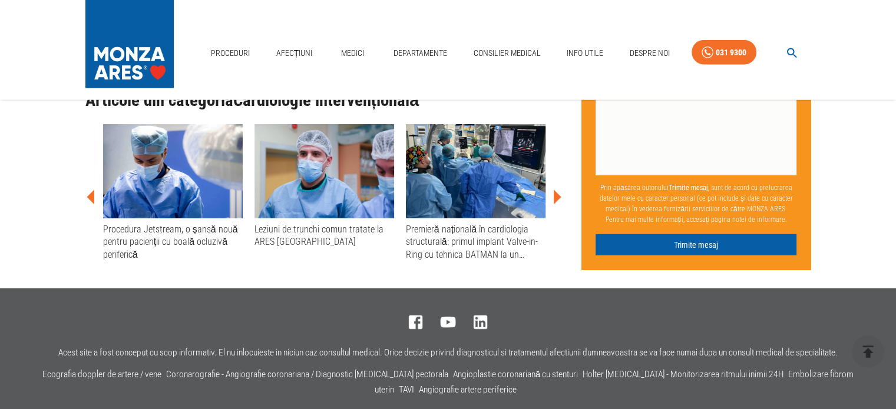
click at [554, 195] on icon at bounding box center [558, 197] width 8 height 15
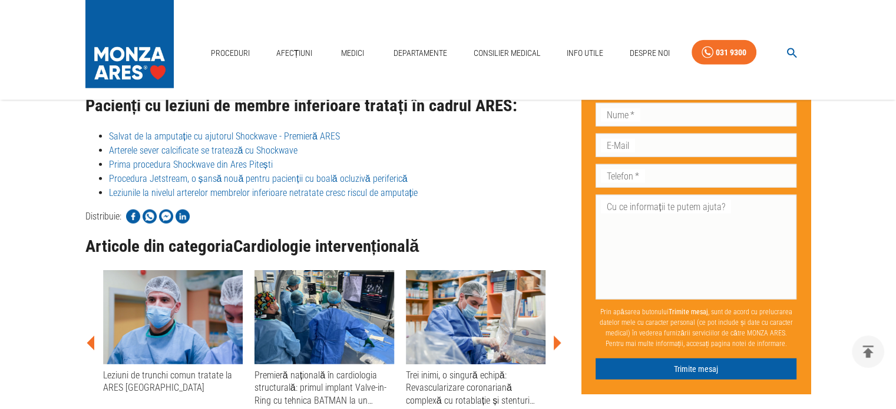
scroll to position [2825, 0]
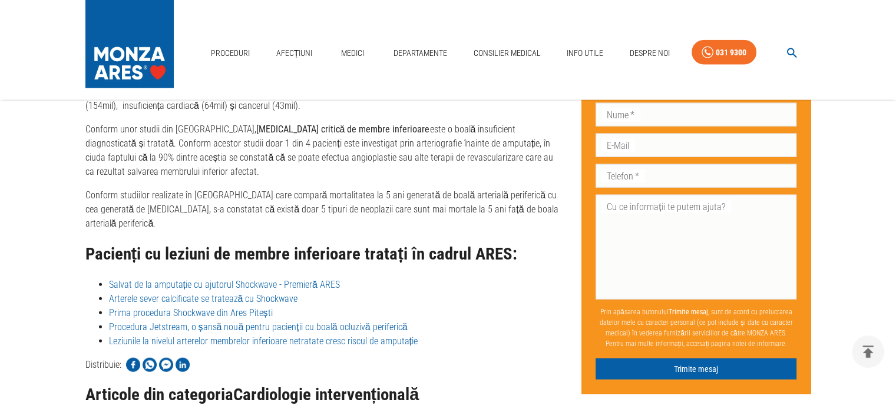
click at [895, 44] on div "Proceduri Afecțiuni Medici Departamente Consilier Medical Info Utile Despre Noi…" at bounding box center [448, 50] width 896 height 100
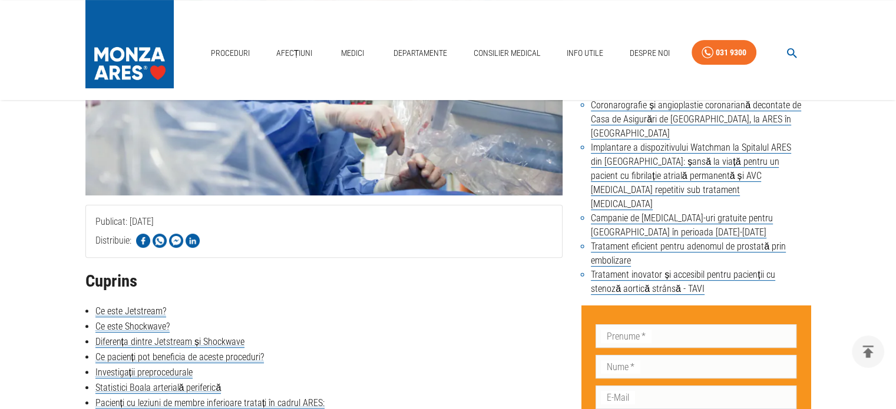
scroll to position [263, 0]
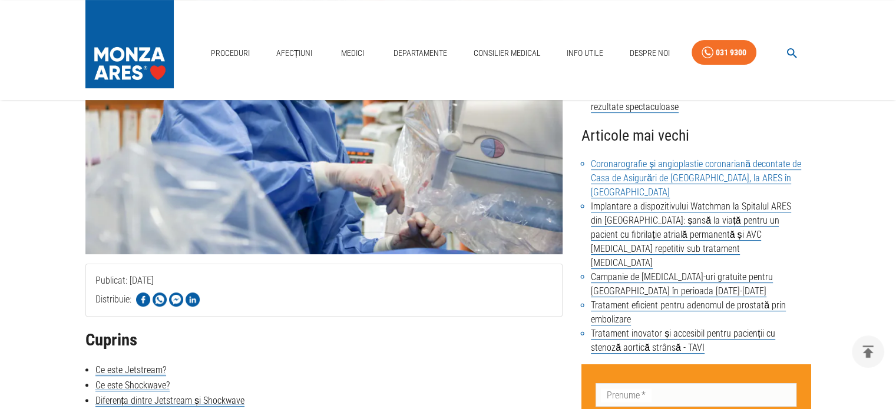
click at [720, 164] on link "Coronarografie și angioplastie coronariană decontate de Casa de Asigurări de Să…" at bounding box center [696, 178] width 210 height 40
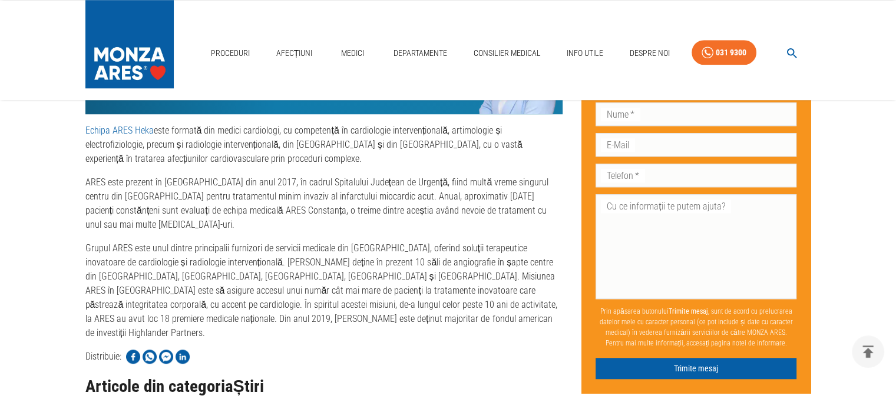
scroll to position [942, 0]
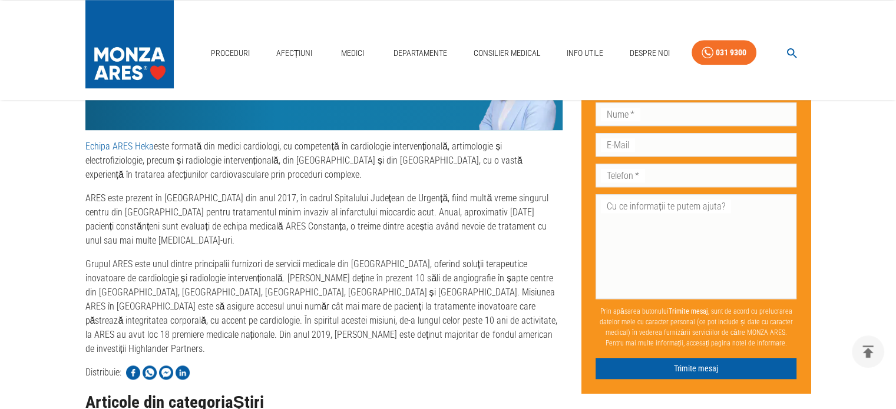
click at [130, 141] on link "Echipa ARES Heka" at bounding box center [119, 146] width 68 height 11
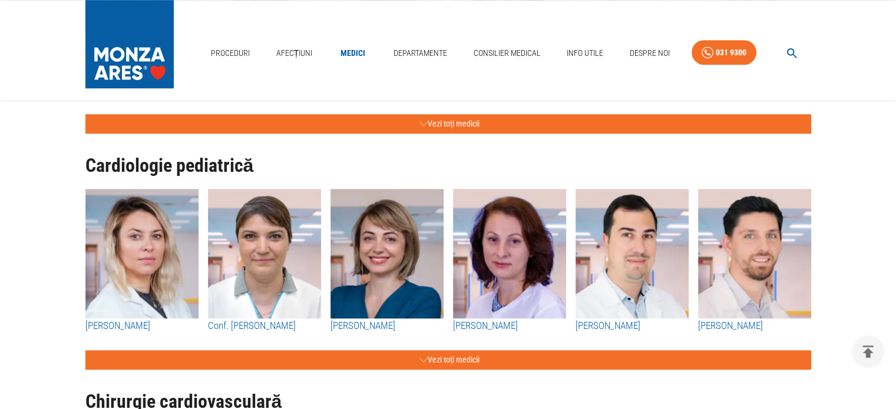
scroll to position [1001, 0]
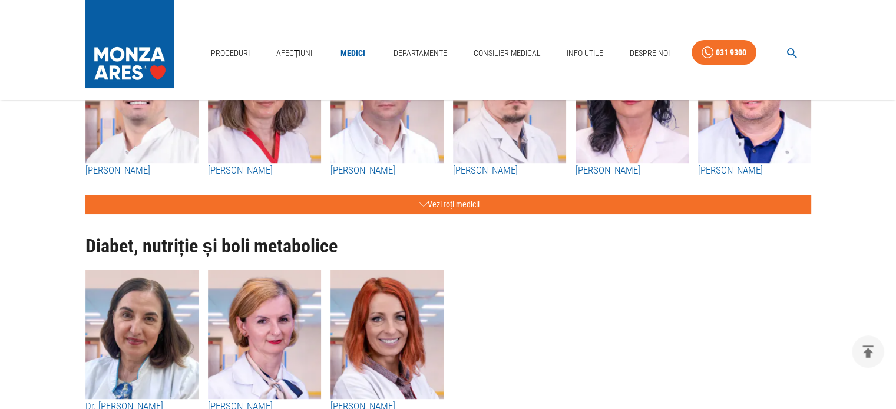
scroll to position [4653, 0]
